Goal: Information Seeking & Learning: Learn about a topic

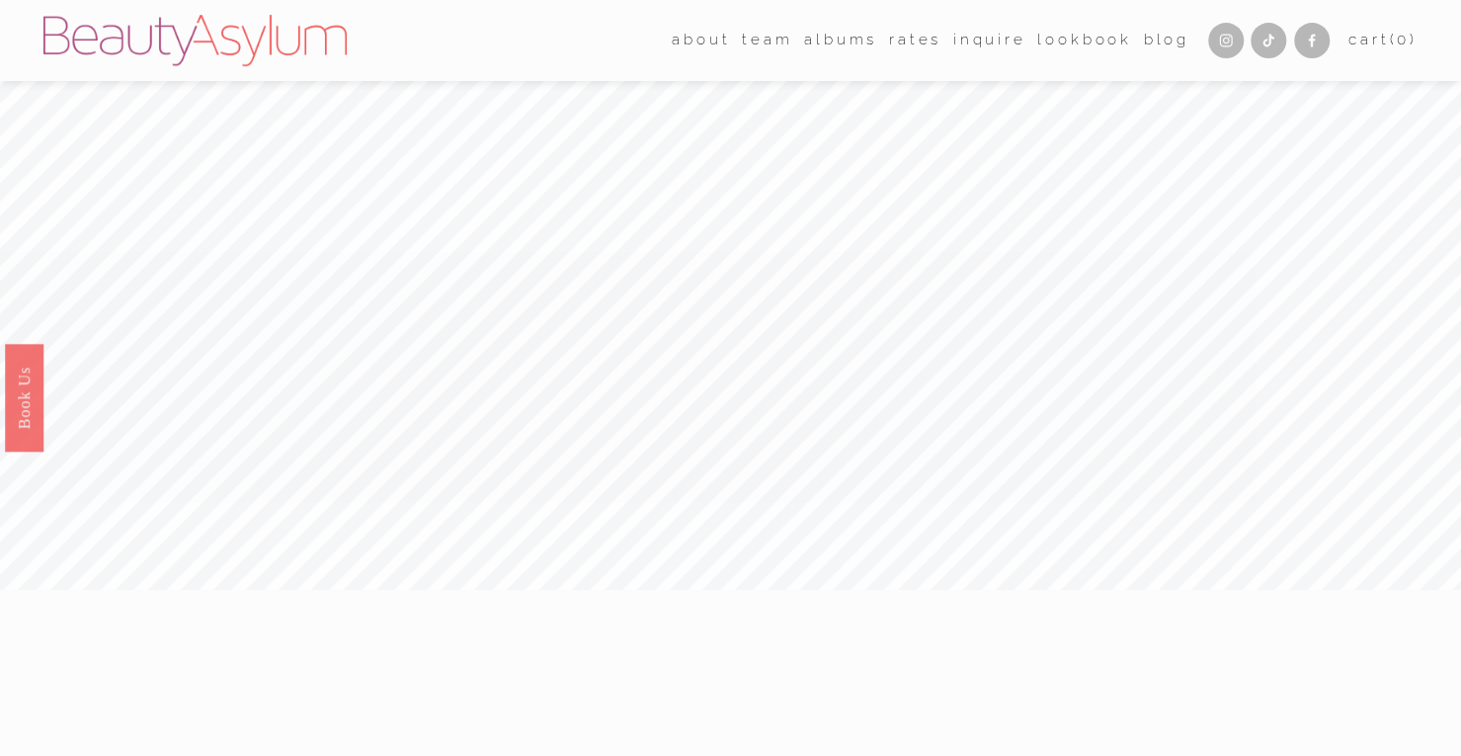
click at [901, 46] on link "Rates" at bounding box center [915, 41] width 52 height 30
